Goal: Navigation & Orientation: Find specific page/section

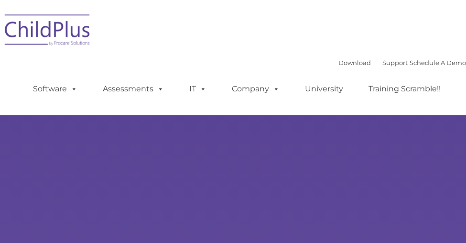
select select "MEDIUM"
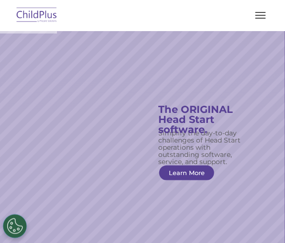
click at [261, 15] on span "button" at bounding box center [260, 15] width 11 height 1
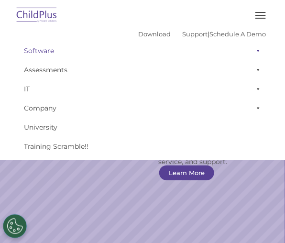
click at [251, 51] on span at bounding box center [256, 50] width 10 height 19
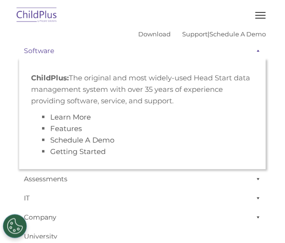
click at [251, 51] on span at bounding box center [256, 50] width 10 height 19
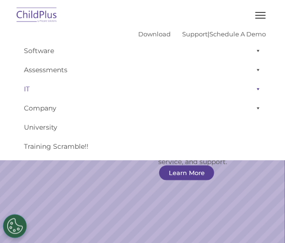
click at [252, 87] on span at bounding box center [256, 88] width 10 height 19
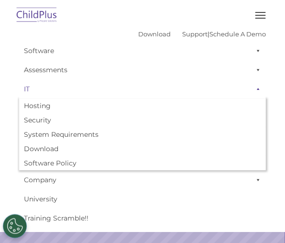
click at [252, 87] on span at bounding box center [256, 88] width 10 height 19
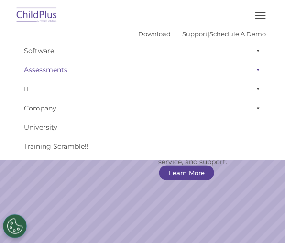
click at [252, 70] on span at bounding box center [256, 69] width 10 height 19
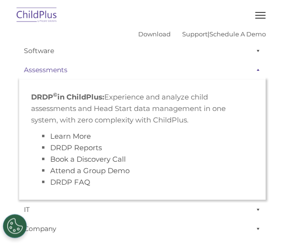
click at [252, 70] on span at bounding box center [256, 69] width 10 height 19
